Goal: Navigation & Orientation: Understand site structure

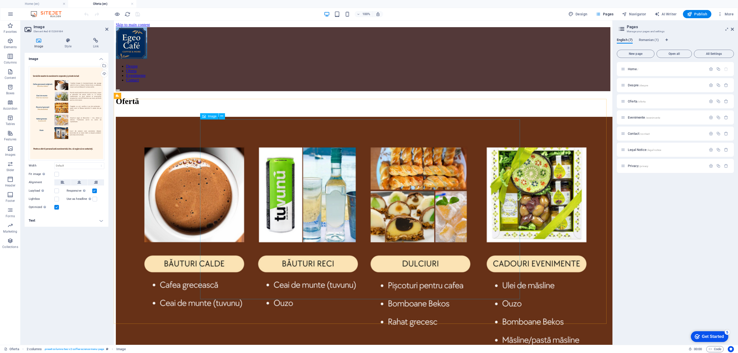
click at [492, 245] on div at bounding box center [363, 260] width 494 height 286
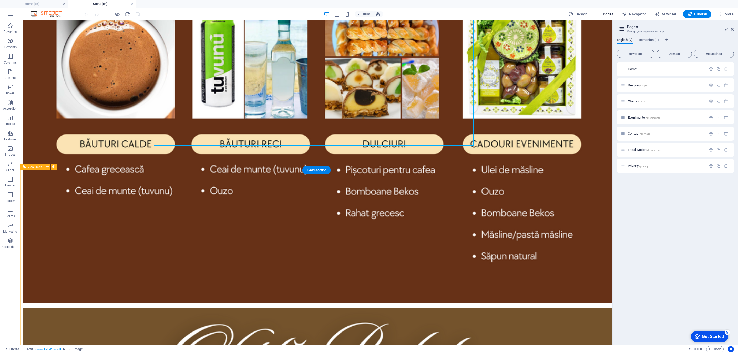
scroll to position [154, 0]
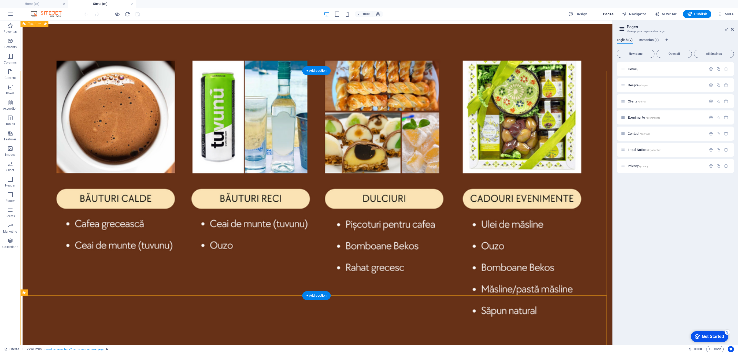
scroll to position [0, 0]
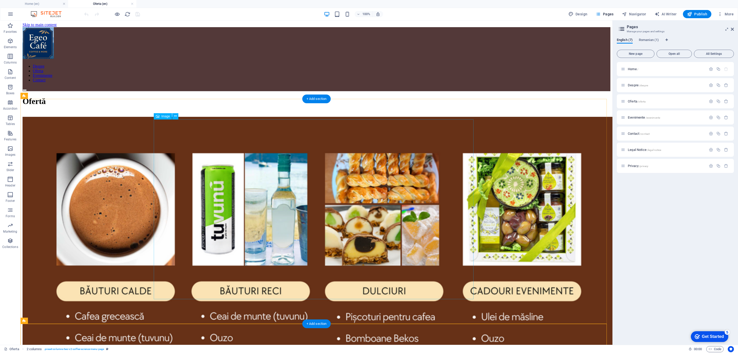
click at [430, 245] on figure at bounding box center [317, 284] width 588 height 334
click at [429, 245] on figure at bounding box center [317, 284] width 588 height 334
click at [350, 245] on div at bounding box center [317, 286] width 588 height 338
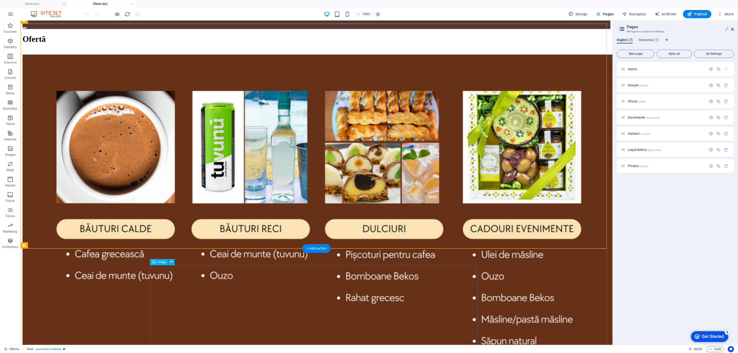
scroll to position [77, 0]
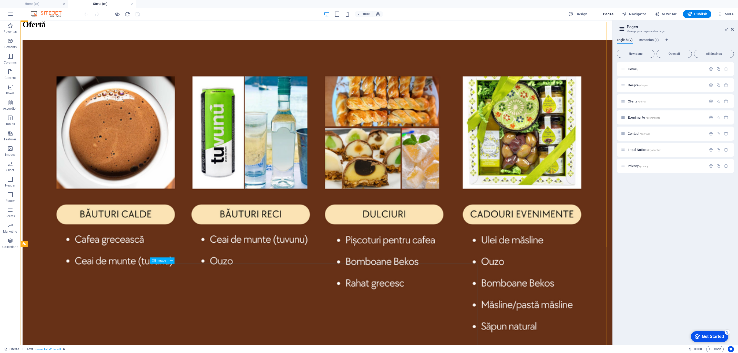
click at [175, 245] on div "Image" at bounding box center [164, 260] width 28 height 6
click at [199, 239] on div at bounding box center [317, 209] width 588 height 338
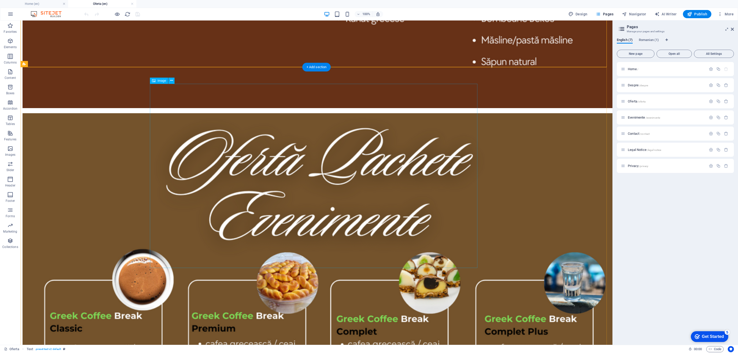
scroll to position [346, 0]
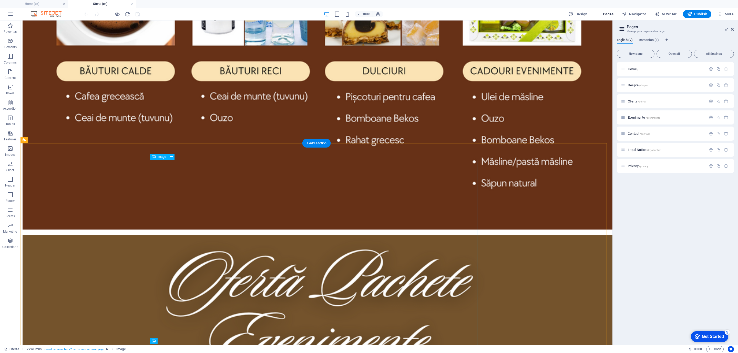
scroll to position [154, 0]
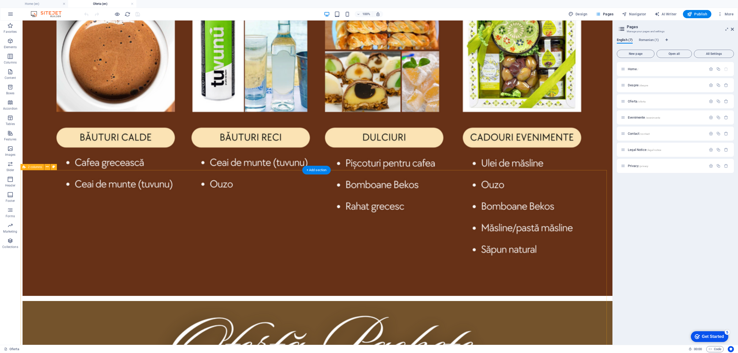
click at [172, 183] on icon at bounding box center [171, 183] width 3 height 5
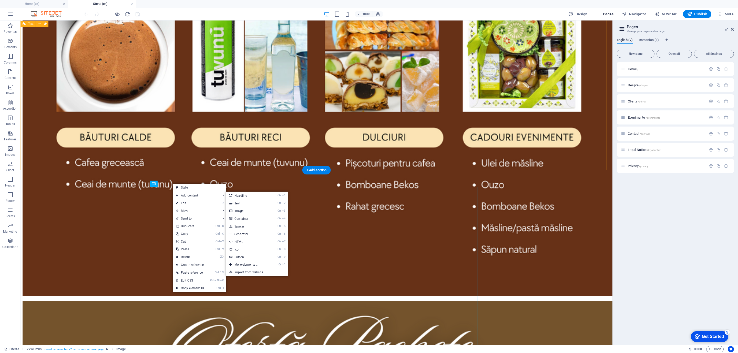
click at [253, 159] on div at bounding box center [317, 132] width 588 height 338
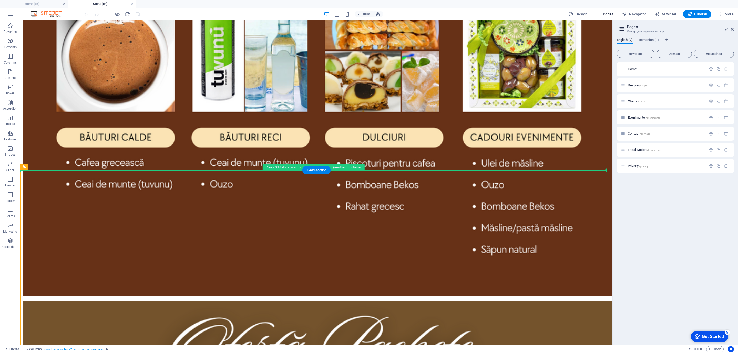
drag, startPoint x: 256, startPoint y: 171, endPoint x: 257, endPoint y: 166, distance: 4.5
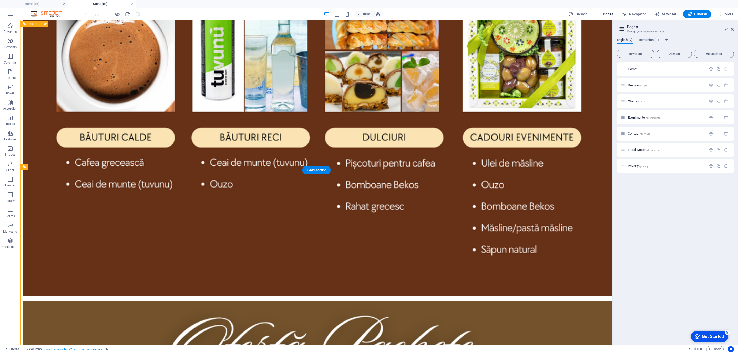
drag, startPoint x: 257, startPoint y: 171, endPoint x: 258, endPoint y: 166, distance: 4.7
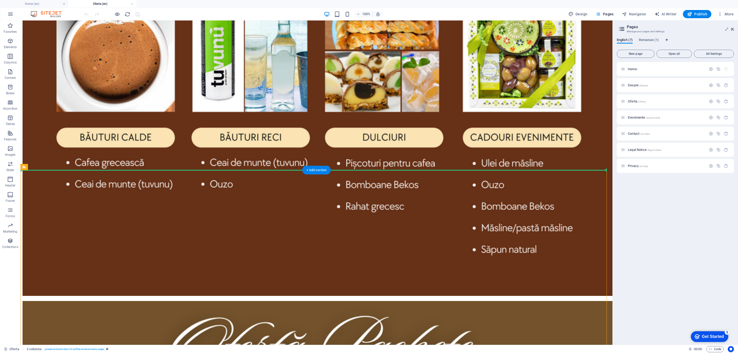
drag, startPoint x: 257, startPoint y: 171, endPoint x: 258, endPoint y: 162, distance: 8.2
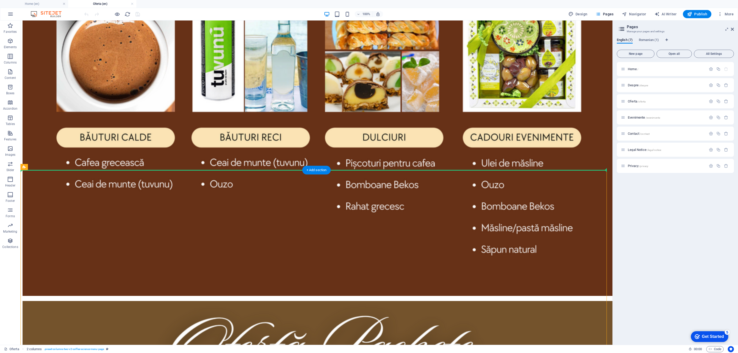
drag, startPoint x: 160, startPoint y: 170, endPoint x: 168, endPoint y: 151, distance: 20.0
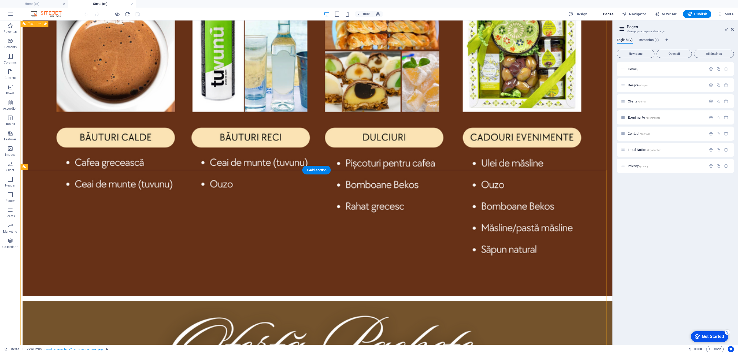
click at [184, 161] on div at bounding box center [317, 132] width 588 height 338
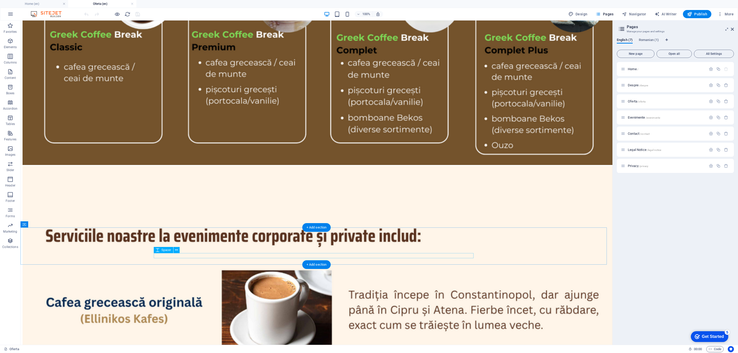
scroll to position [730, 0]
